Goal: Book appointment/travel/reservation

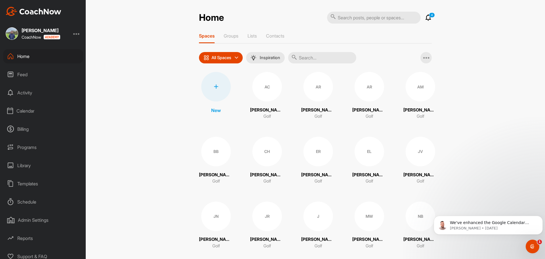
click at [32, 107] on div "Calendar" at bounding box center [43, 111] width 80 height 14
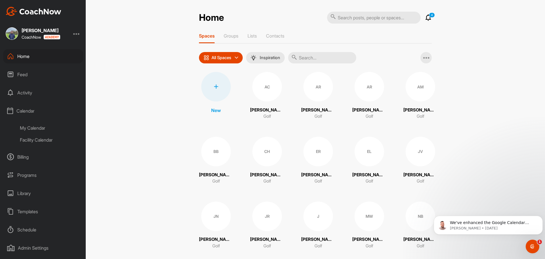
click at [28, 142] on div "Facility Calendar" at bounding box center [49, 140] width 67 height 12
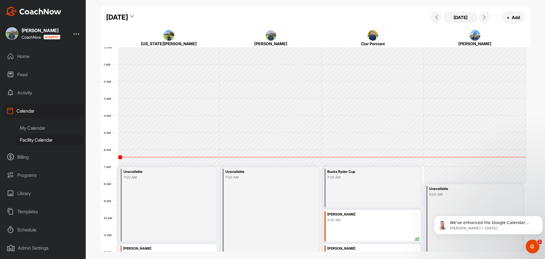
scroll to position [98, 0]
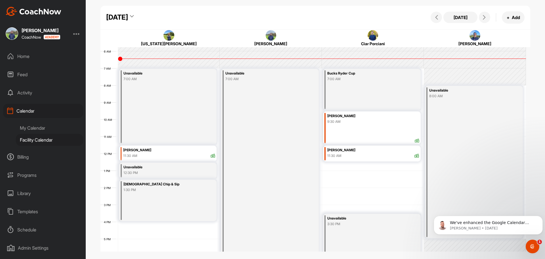
click at [128, 17] on div "[DATE]" at bounding box center [117, 17] width 22 height 10
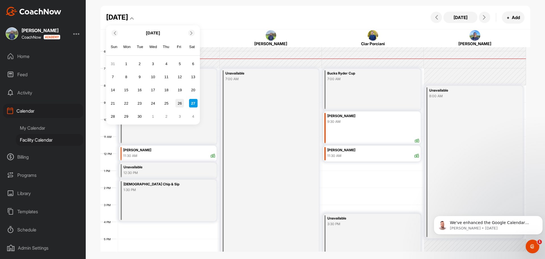
click at [181, 101] on div "26" at bounding box center [179, 103] width 9 height 9
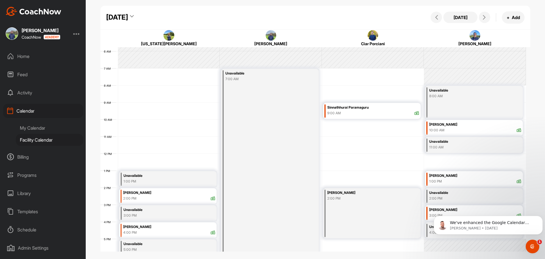
click at [182, 23] on div "[DATE] [DATE] + Add" at bounding box center [315, 18] width 430 height 24
click at [128, 18] on div "[DATE]" at bounding box center [117, 17] width 22 height 10
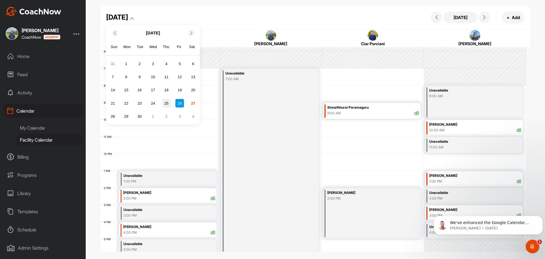
click at [167, 104] on div "25" at bounding box center [166, 103] width 9 height 9
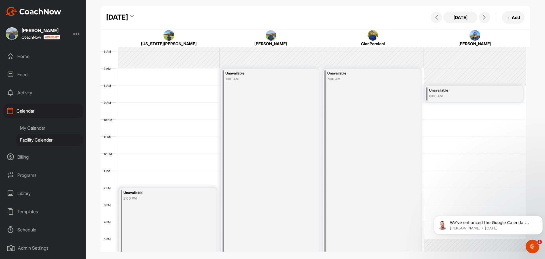
click at [128, 17] on div "[DATE]" at bounding box center [117, 17] width 22 height 10
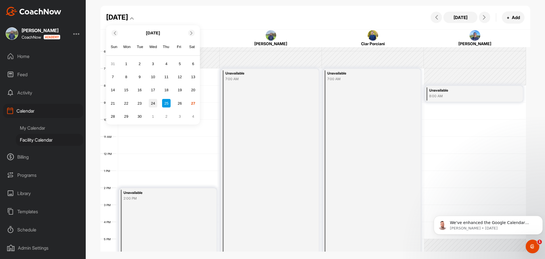
click at [156, 101] on div "24" at bounding box center [153, 103] width 9 height 9
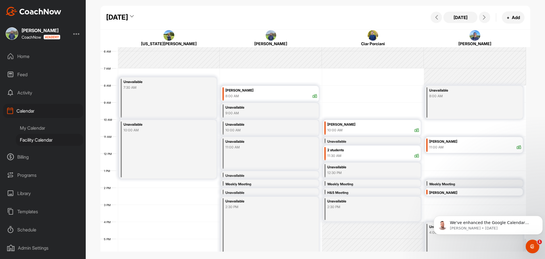
click at [128, 16] on div "[DATE]" at bounding box center [117, 17] width 22 height 10
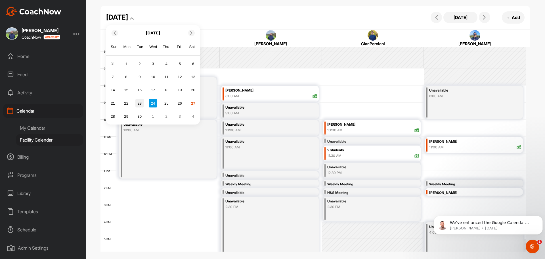
click at [141, 103] on div "23" at bounding box center [139, 103] width 9 height 9
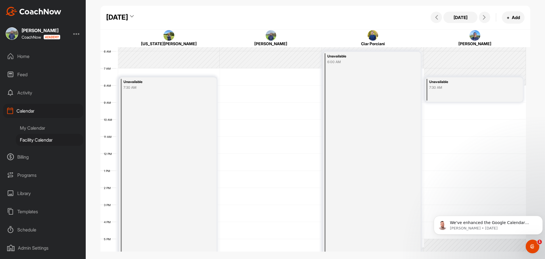
click at [181, 12] on div "[DATE] [DATE] + Add" at bounding box center [315, 18] width 430 height 24
click at [128, 15] on div "[DATE]" at bounding box center [117, 17] width 22 height 10
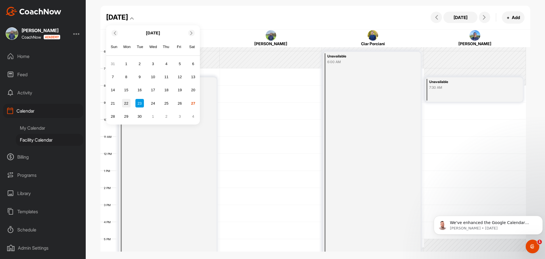
click at [124, 104] on div "22" at bounding box center [126, 103] width 9 height 9
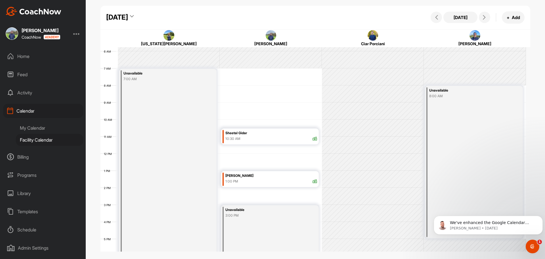
click at [128, 16] on div "[DATE]" at bounding box center [117, 17] width 22 height 10
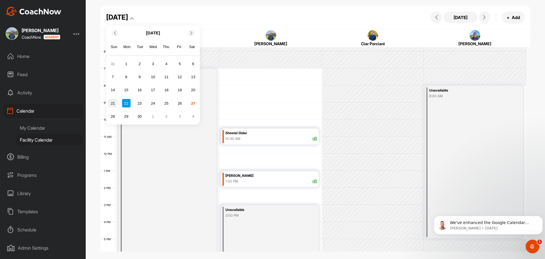
click at [115, 103] on div "21" at bounding box center [112, 103] width 9 height 9
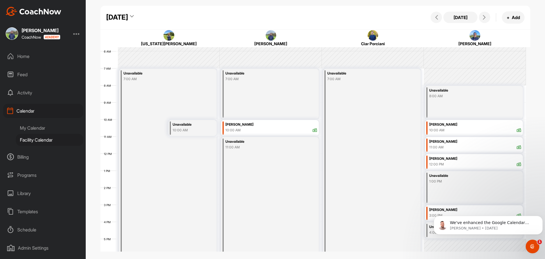
click at [134, 17] on div "[DATE]" at bounding box center [120, 17] width 28 height 10
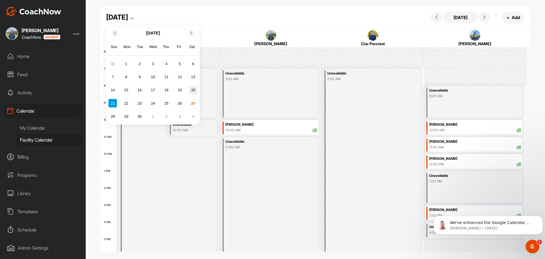
click at [196, 90] on div "20" at bounding box center [193, 90] width 9 height 9
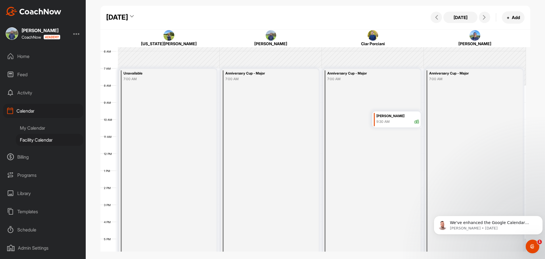
click at [128, 16] on div "[DATE]" at bounding box center [117, 17] width 22 height 10
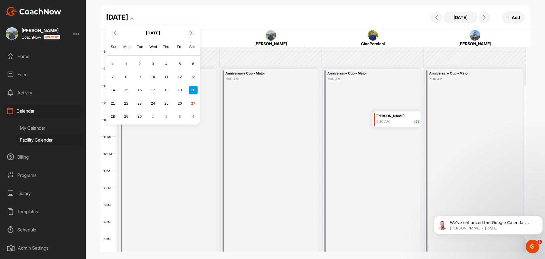
click at [183, 92] on div "19" at bounding box center [179, 90] width 9 height 9
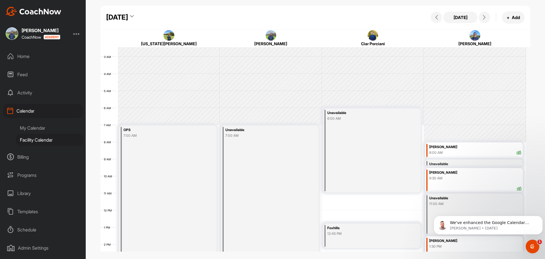
scroll to position [41, 0]
click at [128, 22] on div "[DATE]" at bounding box center [117, 17] width 22 height 10
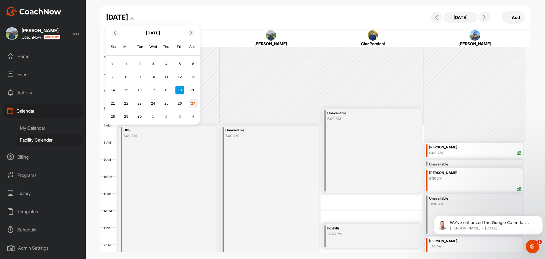
click at [191, 102] on div "27" at bounding box center [193, 103] width 9 height 9
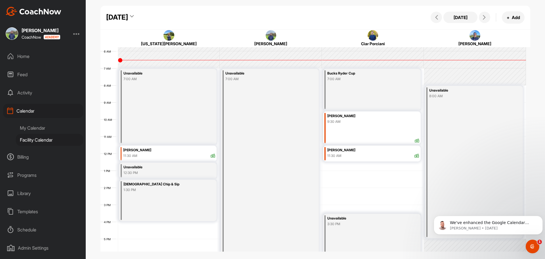
click at [128, 14] on div "[DATE]" at bounding box center [117, 17] width 22 height 10
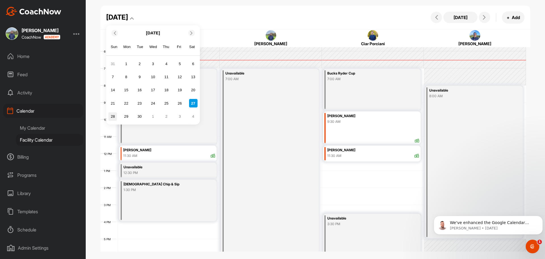
click at [115, 115] on div "28" at bounding box center [112, 116] width 9 height 9
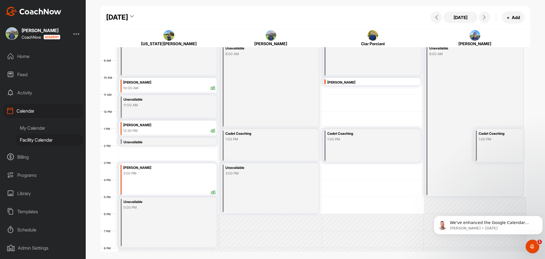
scroll to position [155, 0]
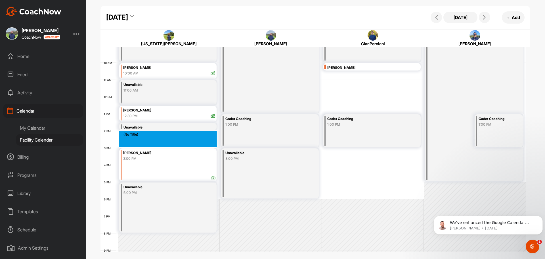
drag, startPoint x: 168, startPoint y: 132, endPoint x: 167, endPoint y: 139, distance: 7.0
click at [167, 139] on div "12 AM 1 AM 2 AM 3 AM 4 AM 5 AM 6 AM 7 AM 8 AM 9 AM 10 AM 11 AM 12 PM 1 PM 2 PM …" at bounding box center [312, 96] width 425 height 409
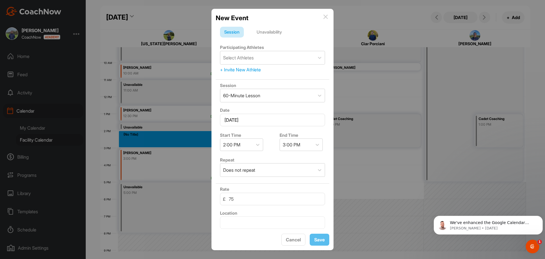
click at [270, 33] on div "Unavailability" at bounding box center [269, 32] width 34 height 11
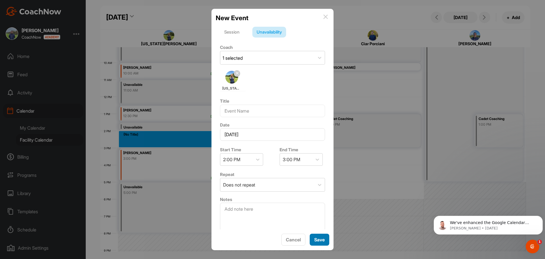
click at [323, 240] on span "Save" at bounding box center [319, 239] width 11 height 6
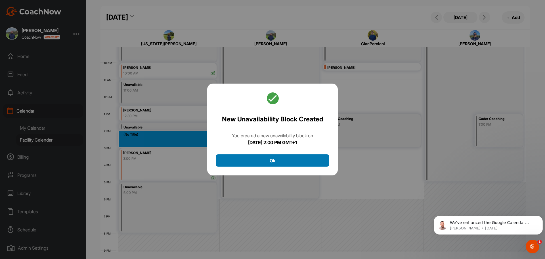
click at [260, 161] on button "Ok" at bounding box center [273, 160] width 114 height 12
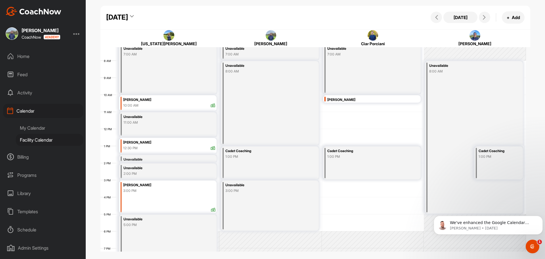
scroll to position [70, 0]
